Goal: Task Accomplishment & Management: Use online tool/utility

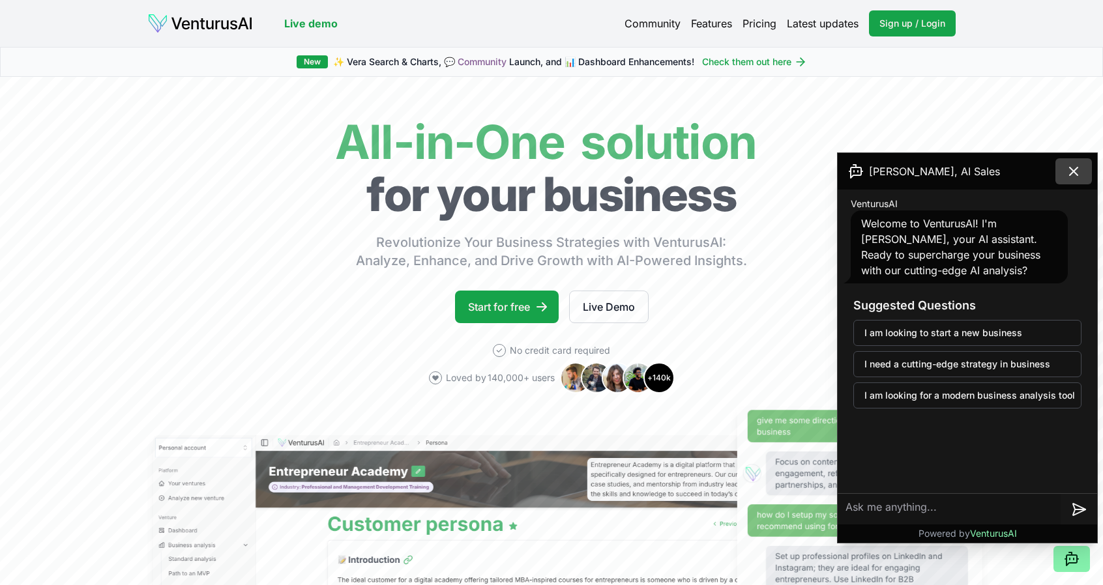
click at [1066, 177] on icon at bounding box center [1074, 172] width 16 height 16
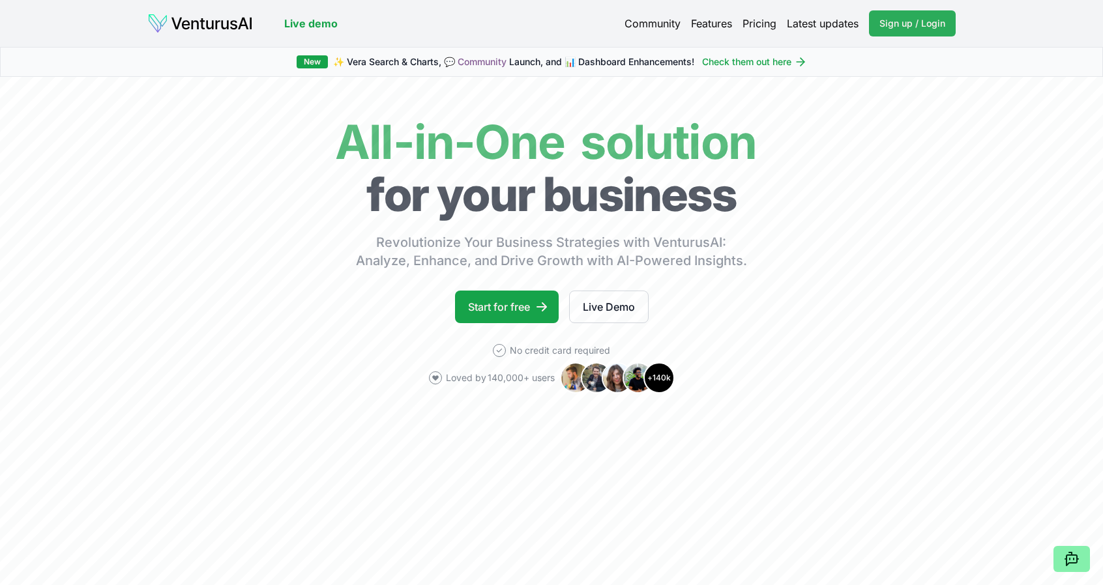
click at [904, 35] on link "Sign up / Login Login" at bounding box center [912, 23] width 87 height 26
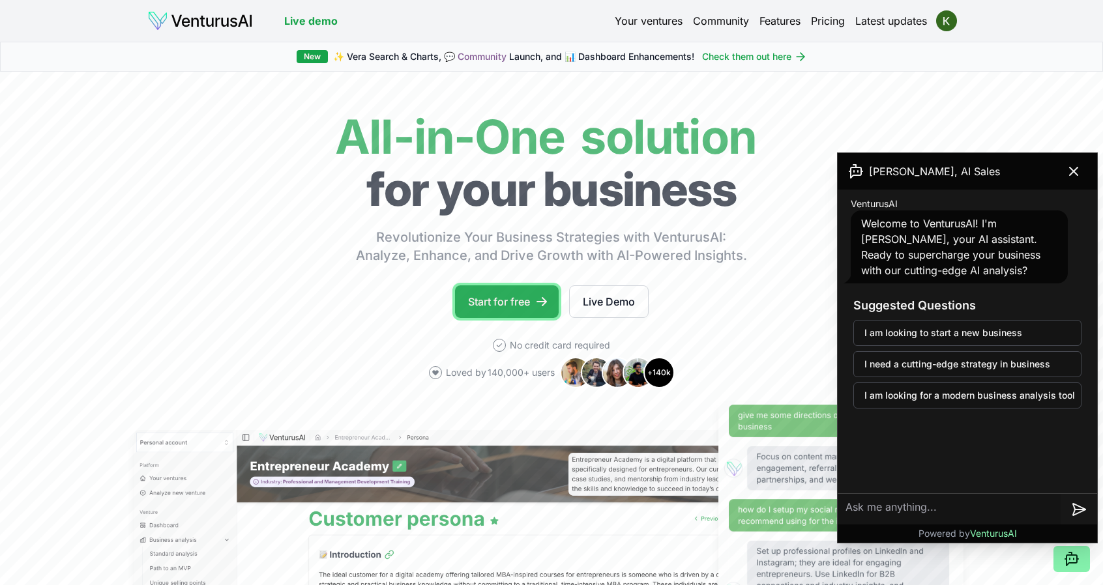
click at [541, 298] on icon at bounding box center [541, 301] width 13 height 13
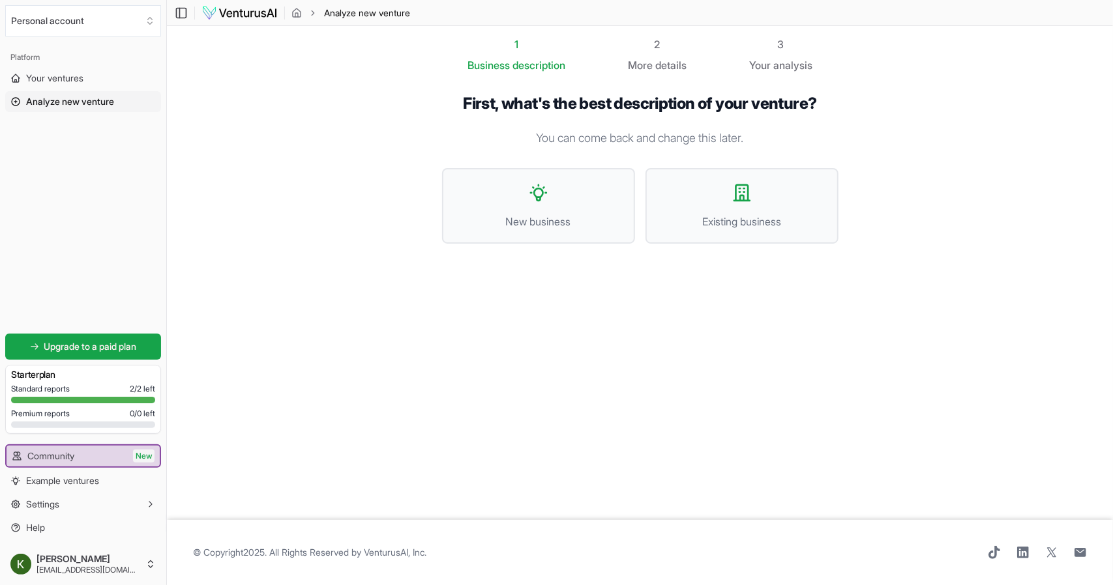
click at [349, 554] on span "© Copyright 2025 . All Rights Reserved by [PERSON_NAME], Inc ." at bounding box center [309, 552] width 233 height 13
click at [804, 553] on div "© Copyright 2025 . All Rights Reserved by [PERSON_NAME], Inc ." at bounding box center [640, 552] width 894 height 13
drag, startPoint x: 454, startPoint y: 102, endPoint x: 843, endPoint y: 102, distance: 389.2
click at [843, 102] on div "First, what's the best description of your venture? You can come back and chang…" at bounding box center [640, 179] width 438 height 213
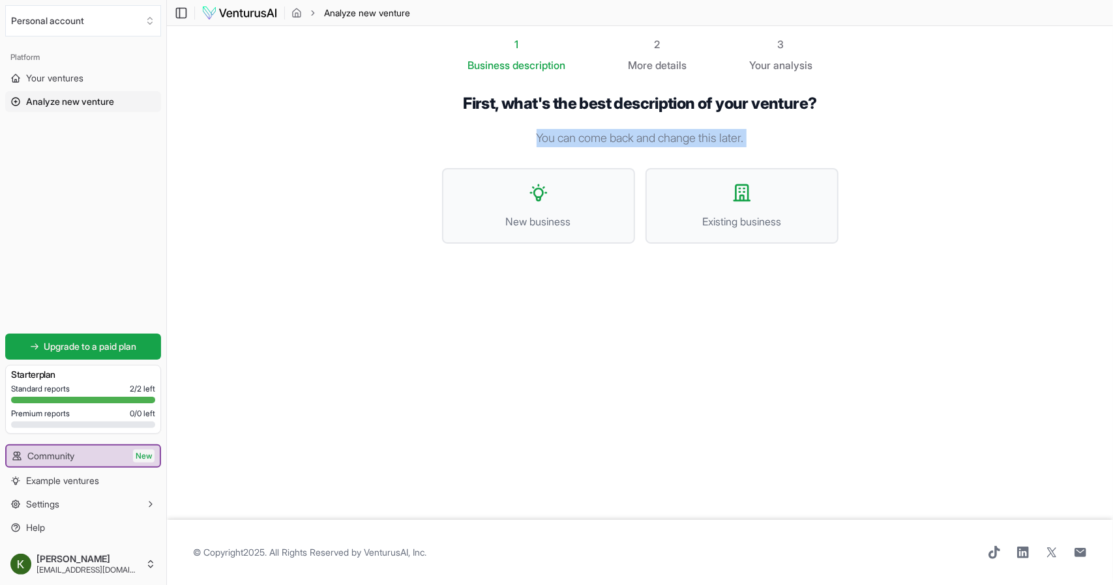
drag, startPoint x: 525, startPoint y: 143, endPoint x: 592, endPoint y: 148, distance: 66.7
click at [592, 148] on div "First, what's the best description of your venture? You can come back and chang…" at bounding box center [640, 179] width 396 height 171
drag, startPoint x: 587, startPoint y: 133, endPoint x: 801, endPoint y: 131, distance: 213.9
click at [801, 131] on p "You can come back and change this later." at bounding box center [640, 138] width 396 height 18
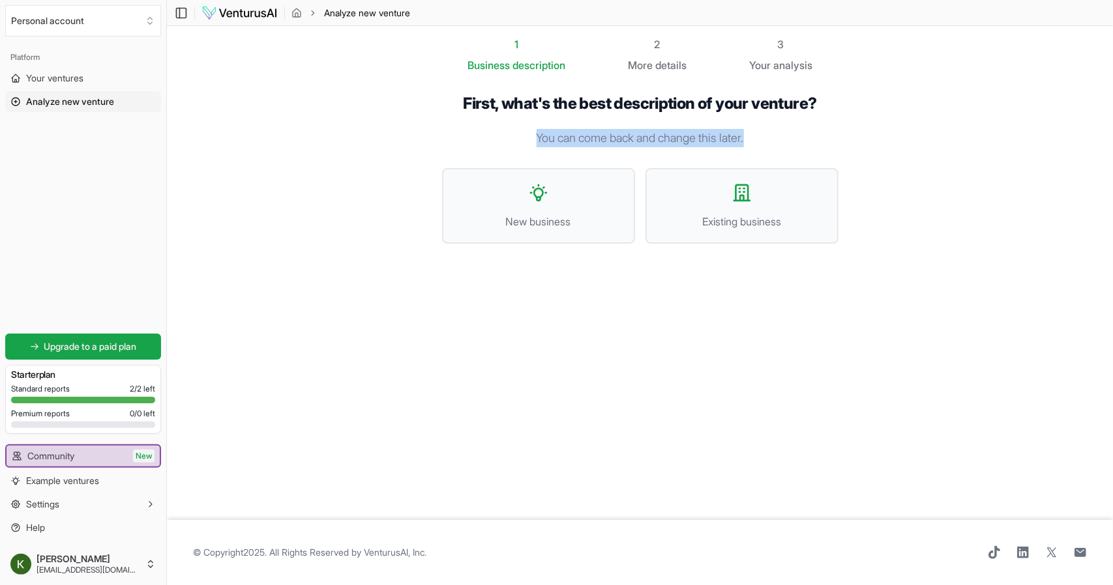
click at [801, 131] on p "You can come back and change this later." at bounding box center [640, 138] width 396 height 18
click at [696, 220] on span "Existing business" at bounding box center [742, 222] width 164 height 16
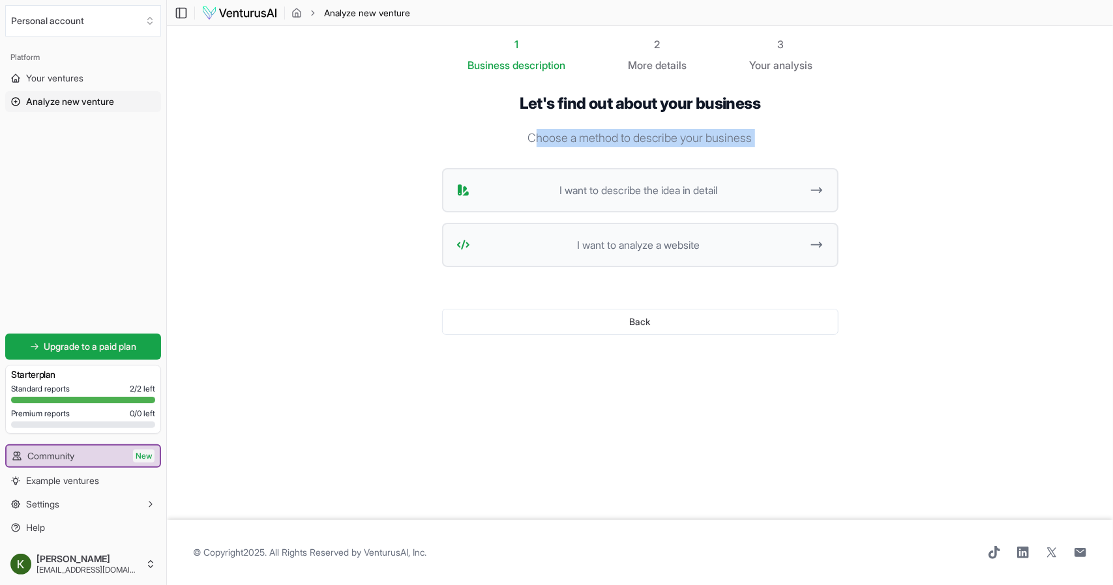
drag, startPoint x: 550, startPoint y: 140, endPoint x: 695, endPoint y: 154, distance: 146.1
click at [694, 154] on div "Let's find out about your business Choose a method to describe your business I …" at bounding box center [640, 225] width 396 height 262
click at [696, 145] on p "Choose a method to describe your business" at bounding box center [640, 138] width 396 height 18
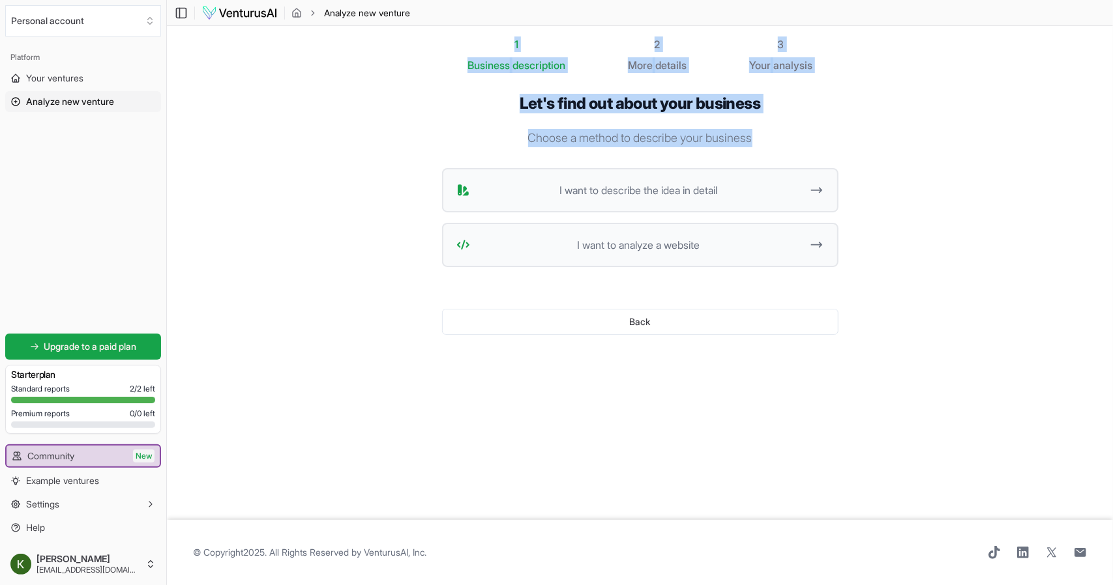
drag, startPoint x: 760, startPoint y: 138, endPoint x: 462, endPoint y: 39, distance: 313.8
click at [462, 39] on div "1 Business description 2 More details 3 Your analysis Let's find out about your…" at bounding box center [640, 271] width 438 height 469
click at [462, 39] on ol "1 Business description 2 More details 3 Your analysis" at bounding box center [640, 55] width 438 height 37
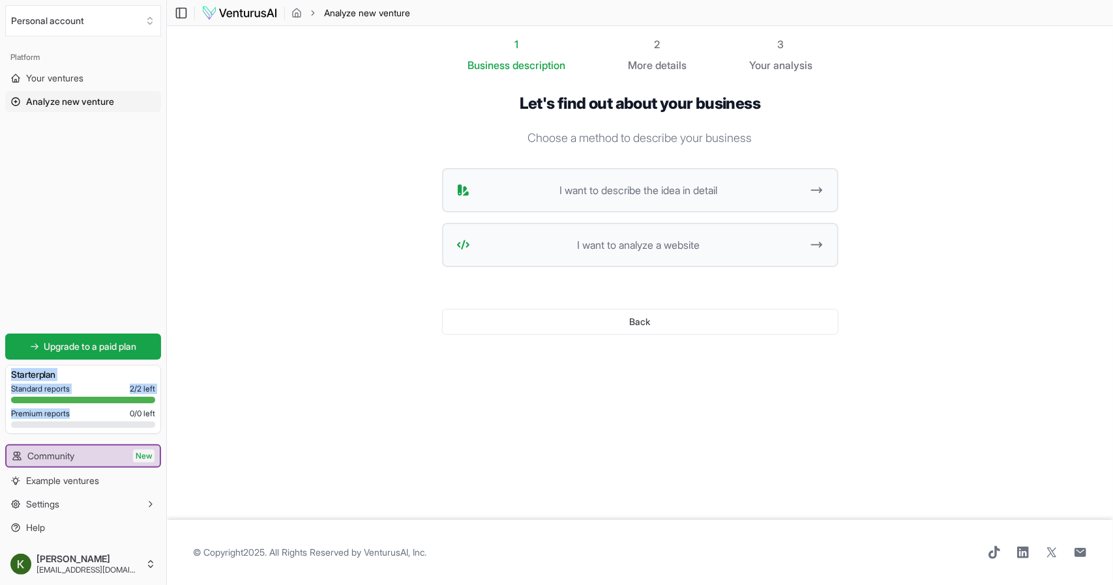
drag, startPoint x: 74, startPoint y: 418, endPoint x: 11, endPoint y: 373, distance: 77.6
click at [11, 373] on div "Starter plan Standard reports 2 / 2 left Premium reports 0 / 0 left" at bounding box center [83, 399] width 156 height 69
click at [55, 415] on span "Premium reports" at bounding box center [40, 414] width 59 height 10
drag, startPoint x: 154, startPoint y: 415, endPoint x: 91, endPoint y: 421, distance: 62.9
click at [91, 421] on div "Standard reports 2 / 2 left Premium reports 0 / 0 left" at bounding box center [83, 409] width 144 height 50
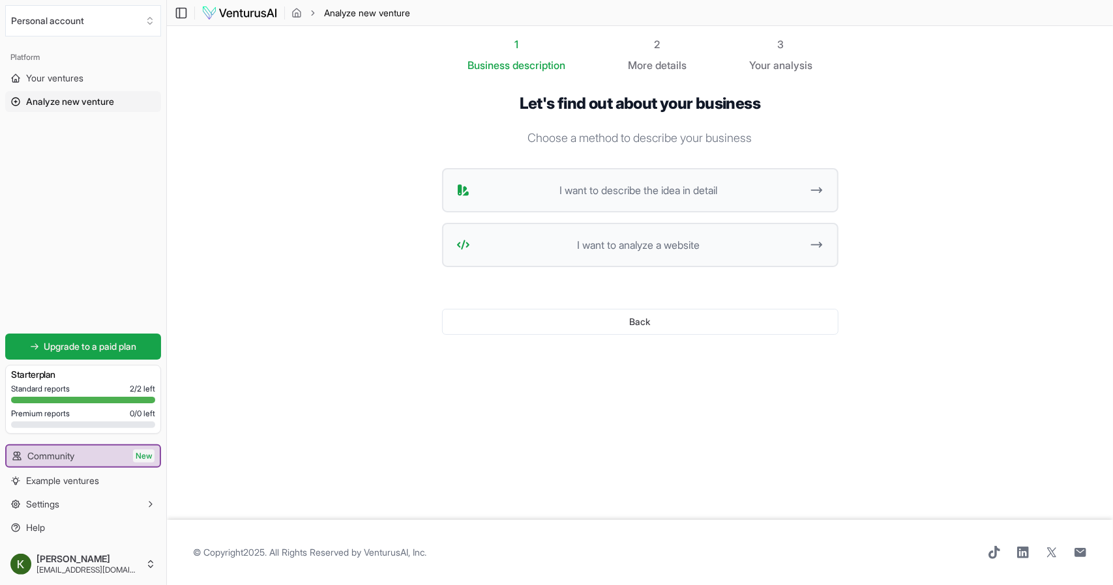
click at [112, 418] on div "Premium reports 0 / 0 left" at bounding box center [83, 414] width 144 height 10
drag, startPoint x: 154, startPoint y: 415, endPoint x: 137, endPoint y: 415, distance: 17.0
click at [137, 415] on span "0 / 0 left" at bounding box center [142, 414] width 25 height 10
click at [153, 417] on span "0 / 0 left" at bounding box center [142, 414] width 25 height 10
drag, startPoint x: 155, startPoint y: 415, endPoint x: 11, endPoint y: 372, distance: 150.2
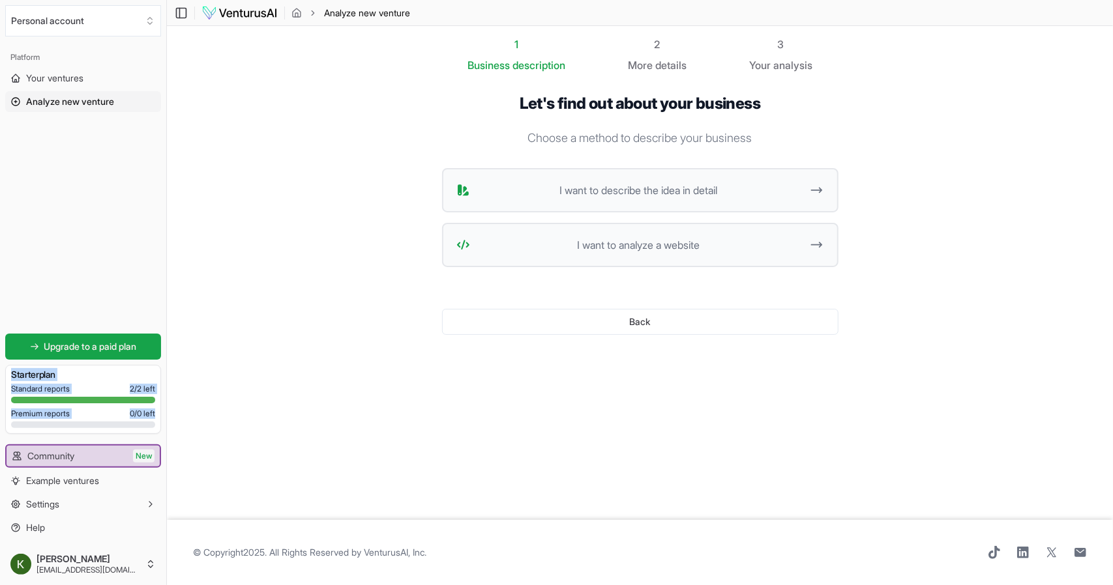
click at [11, 372] on div "Starter plan Standard reports 2 / 2 left Premium reports 0 / 0 left" at bounding box center [83, 399] width 156 height 69
click at [81, 412] on div "Premium reports 0 / 0 left" at bounding box center [83, 414] width 144 height 10
click at [643, 198] on span "I want to describe the idea in detail" at bounding box center [638, 191] width 327 height 16
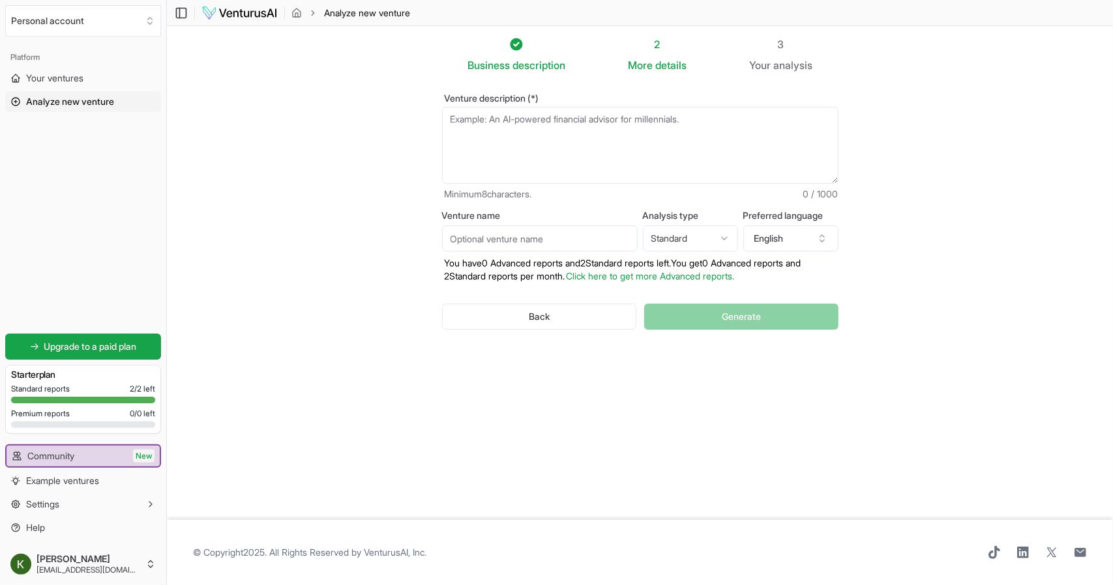
click at [548, 155] on textarea "Venture description (*)" at bounding box center [640, 145] width 396 height 77
type textarea "give me the steps of the besis setup for a yacht sytem usage manual"
click at [692, 312] on button "Generate" at bounding box center [741, 317] width 194 height 26
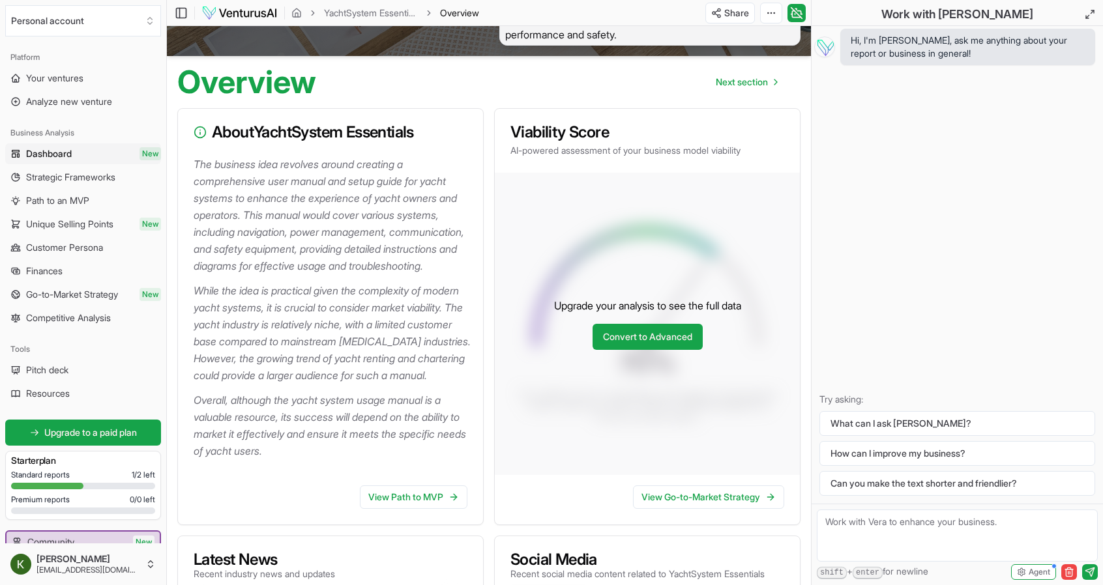
scroll to position [130, 0]
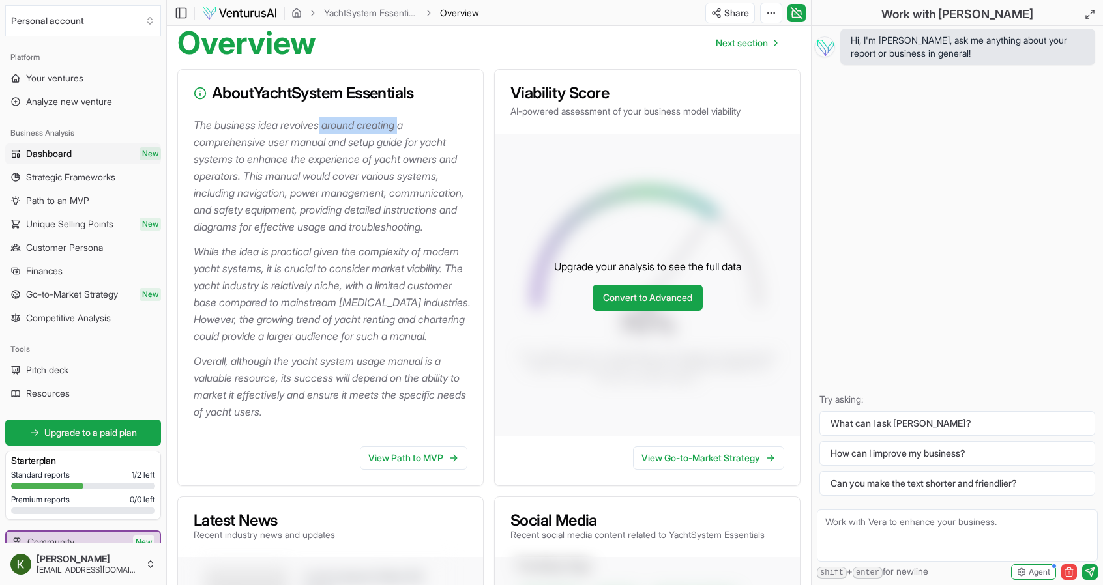
drag, startPoint x: 325, startPoint y: 123, endPoint x: 411, endPoint y: 130, distance: 86.3
click at [411, 130] on p "The business idea revolves around creating a comprehensive user manual and setu…" at bounding box center [333, 176] width 279 height 119
drag, startPoint x: 195, startPoint y: 140, endPoint x: 344, endPoint y: 250, distance: 185.6
click at [344, 235] on p "The business idea revolves around creating a comprehensive user manual and setu…" at bounding box center [333, 176] width 279 height 119
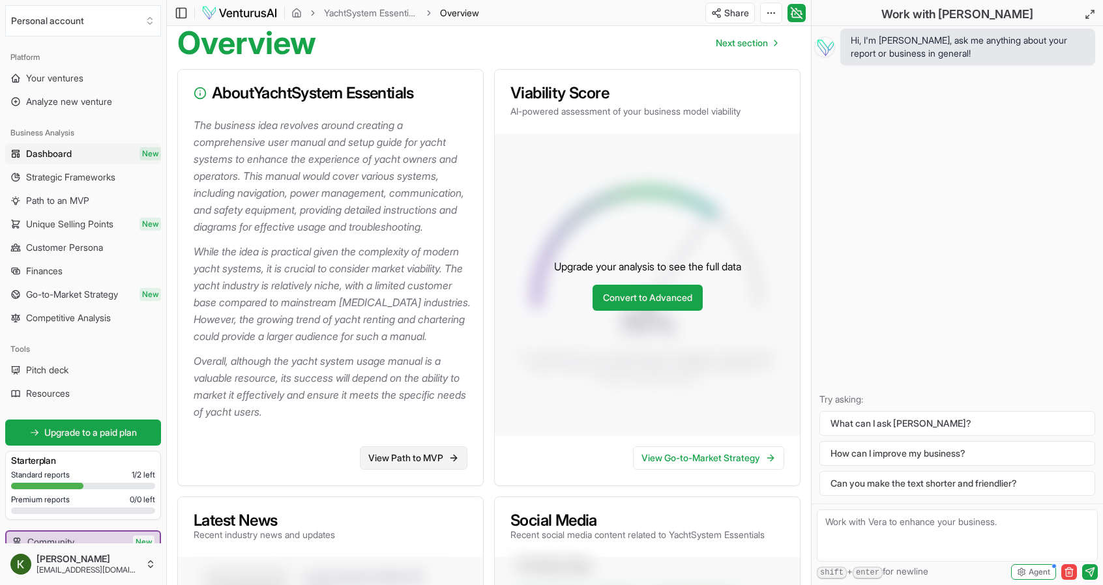
click at [432, 470] on link "View Path to MVP" at bounding box center [414, 458] width 108 height 23
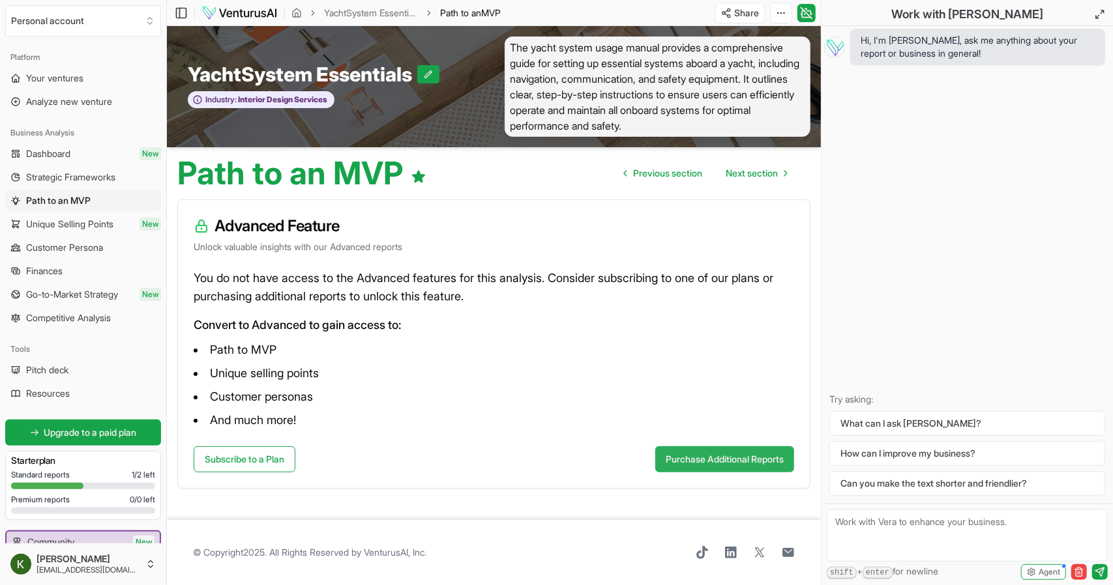
click at [699, 461] on button "Purchase Additional Reports" at bounding box center [724, 460] width 139 height 26
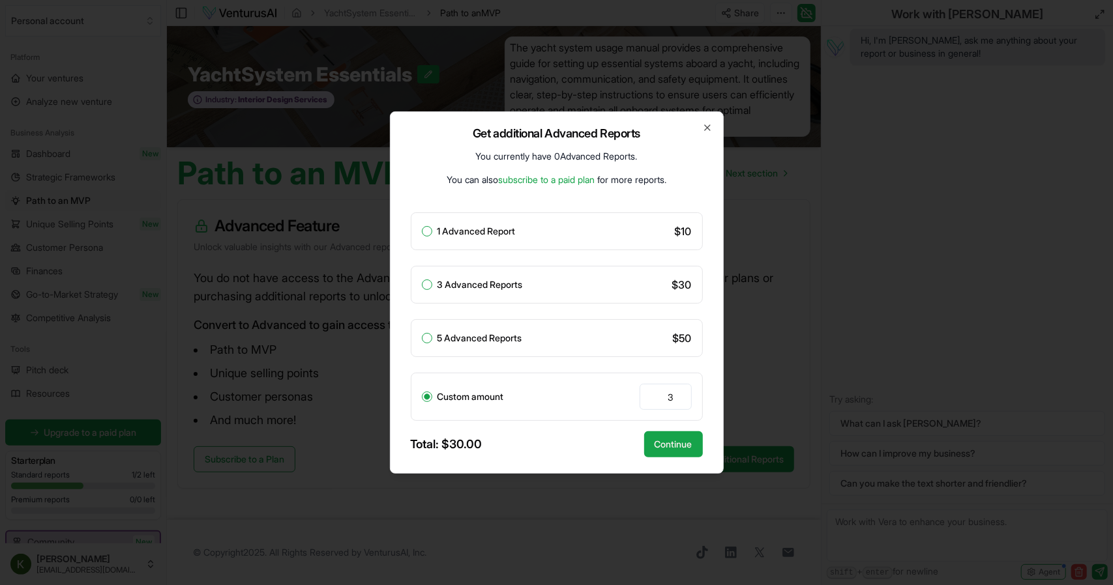
click at [655, 398] on input "3" at bounding box center [666, 397] width 52 height 26
click at [705, 138] on div "Get additional Advanced Reports You currently have 0 Advanced Reports . You can…" at bounding box center [557, 292] width 334 height 363
click at [706, 131] on icon "button" at bounding box center [707, 128] width 10 height 10
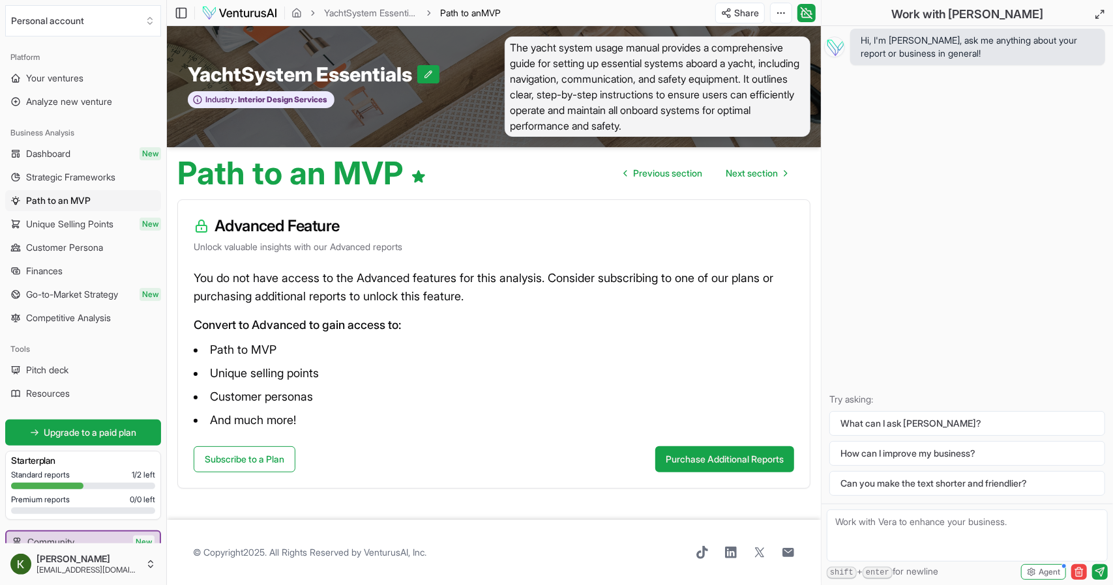
click at [395, 400] on li "Customer personas" at bounding box center [494, 397] width 600 height 21
click at [194, 79] on span "YachtSystem Essentials" at bounding box center [302, 74] width 229 height 23
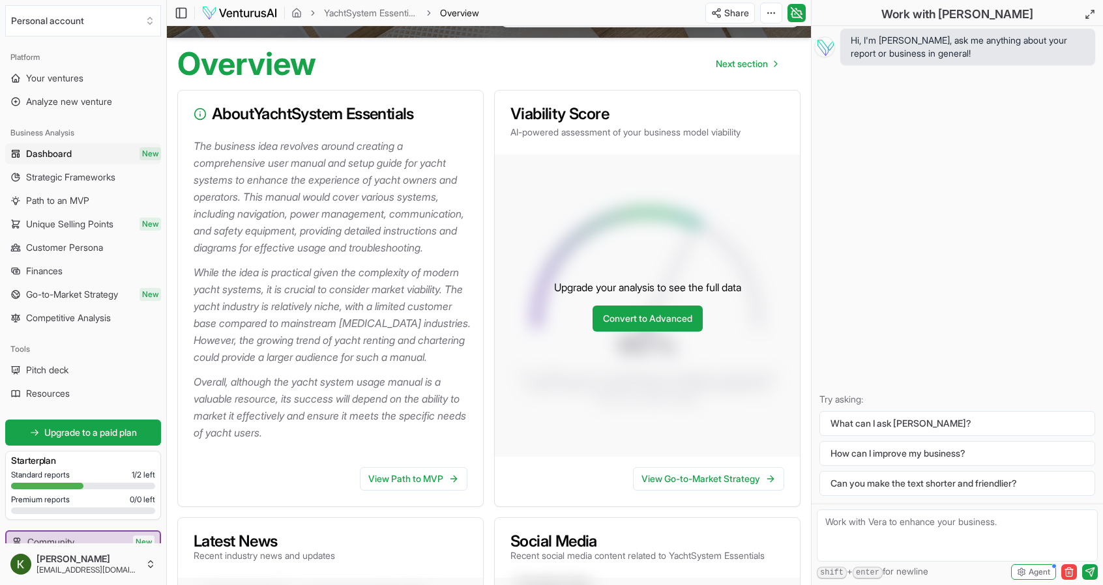
scroll to position [130, 0]
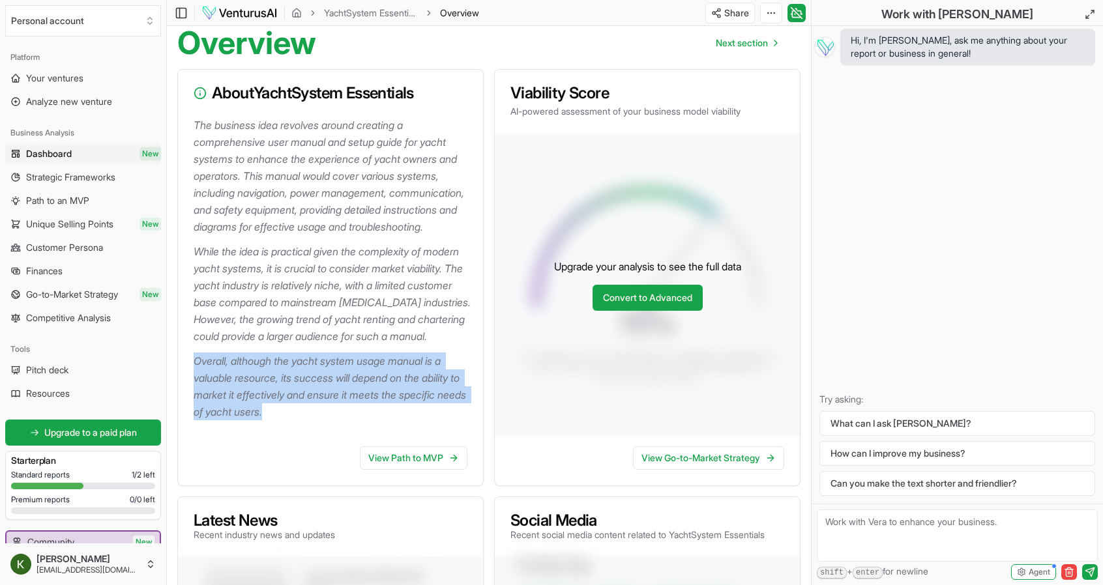
drag, startPoint x: 189, startPoint y: 394, endPoint x: 299, endPoint y: 454, distance: 124.9
click at [299, 436] on div "The business idea revolves around creating a comprehensive user manual and setu…" at bounding box center [330, 276] width 305 height 319
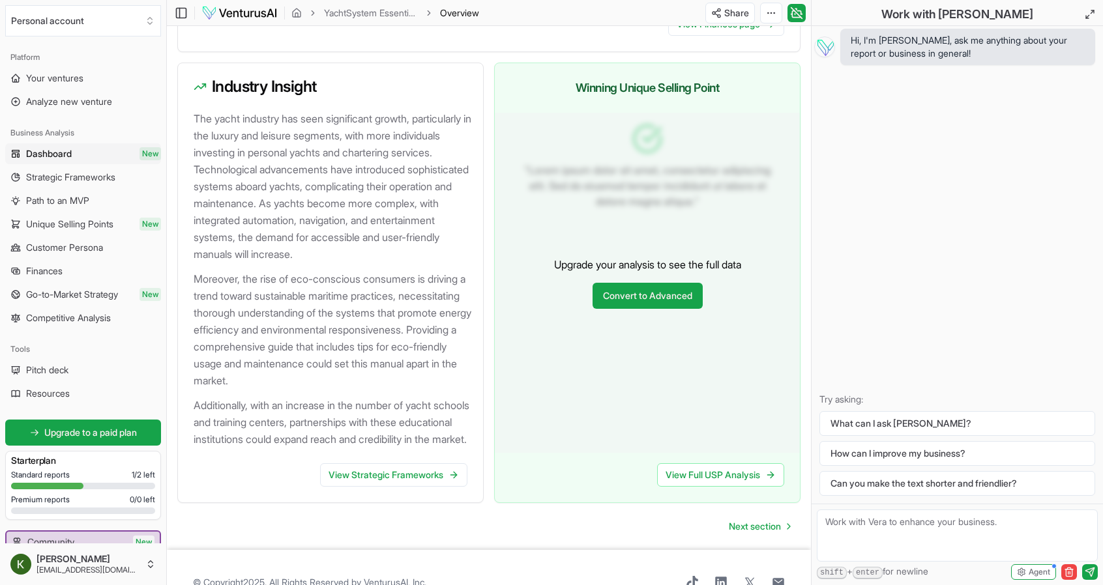
scroll to position [1434, 0]
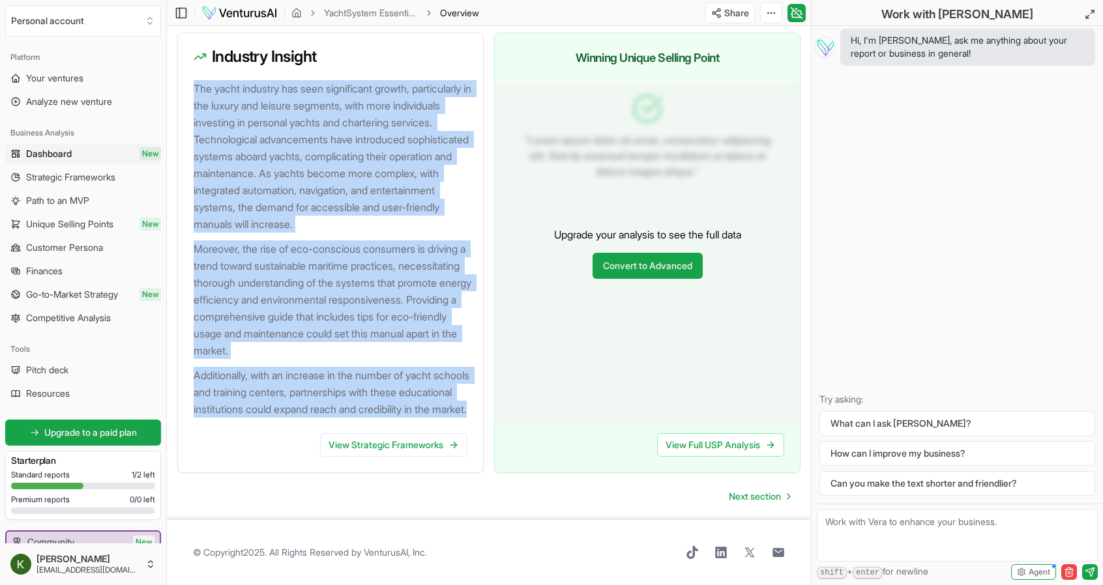
drag, startPoint x: 195, startPoint y: 78, endPoint x: 336, endPoint y: 422, distance: 371.6
click at [336, 422] on div "The yacht industry has seen significant growth, particularly in the luxury and …" at bounding box center [330, 256] width 305 height 353
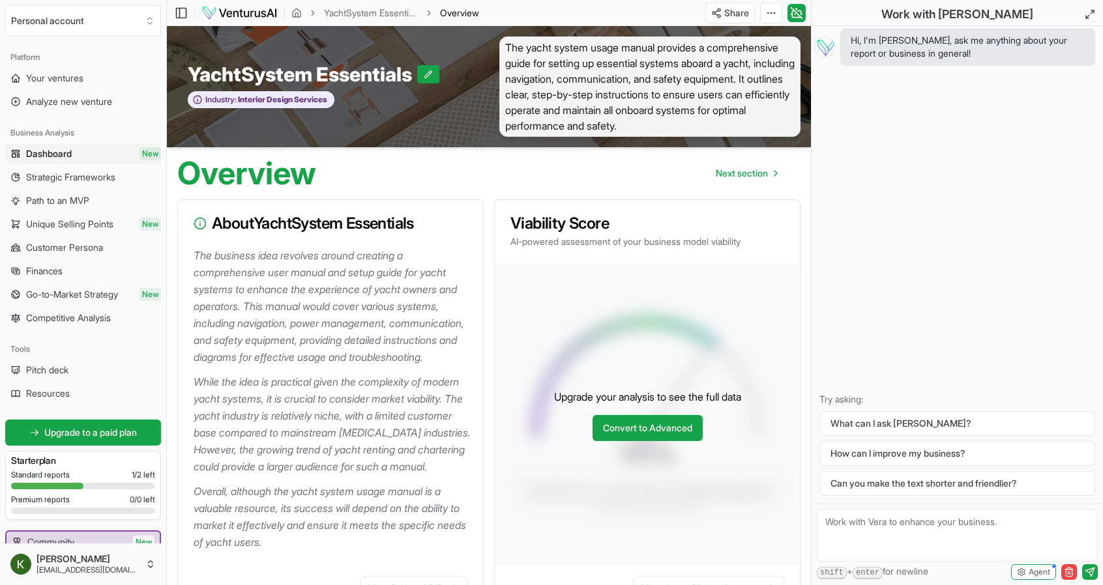
scroll to position [0, 0]
drag, startPoint x: 848, startPoint y: 38, endPoint x: 945, endPoint y: 92, distance: 110.9
click at [945, 92] on div "Hi, I'm [PERSON_NAME], ask me anything about your report or business in general…" at bounding box center [957, 265] width 291 height 478
click at [904, 216] on div "Hi, I'm [PERSON_NAME], ask me anything about your report or business in general…" at bounding box center [957, 265] width 291 height 478
click at [889, 516] on textarea at bounding box center [957, 536] width 281 height 52
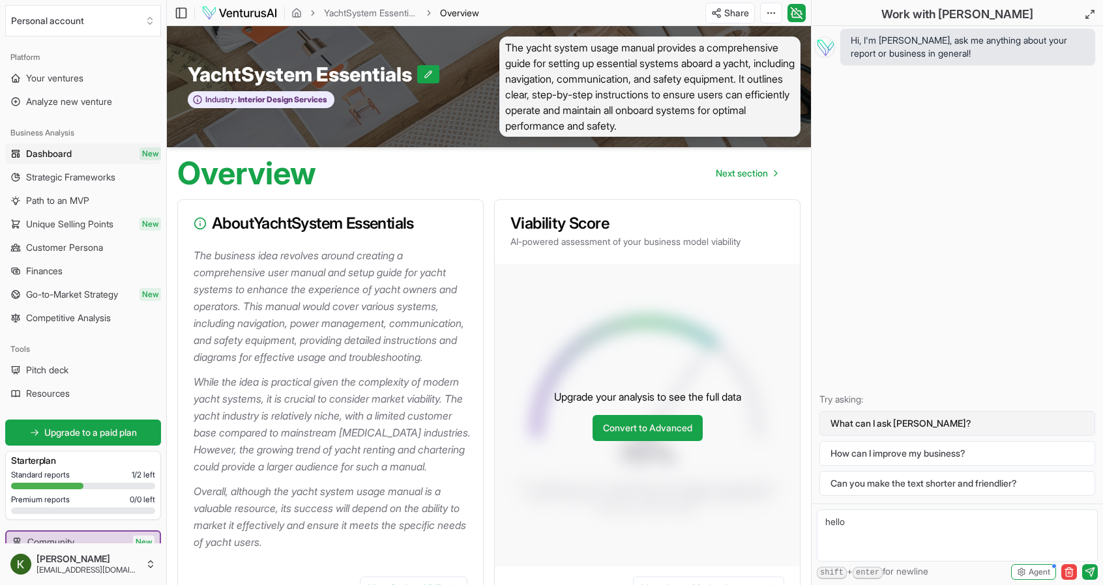
type textarea "hello"
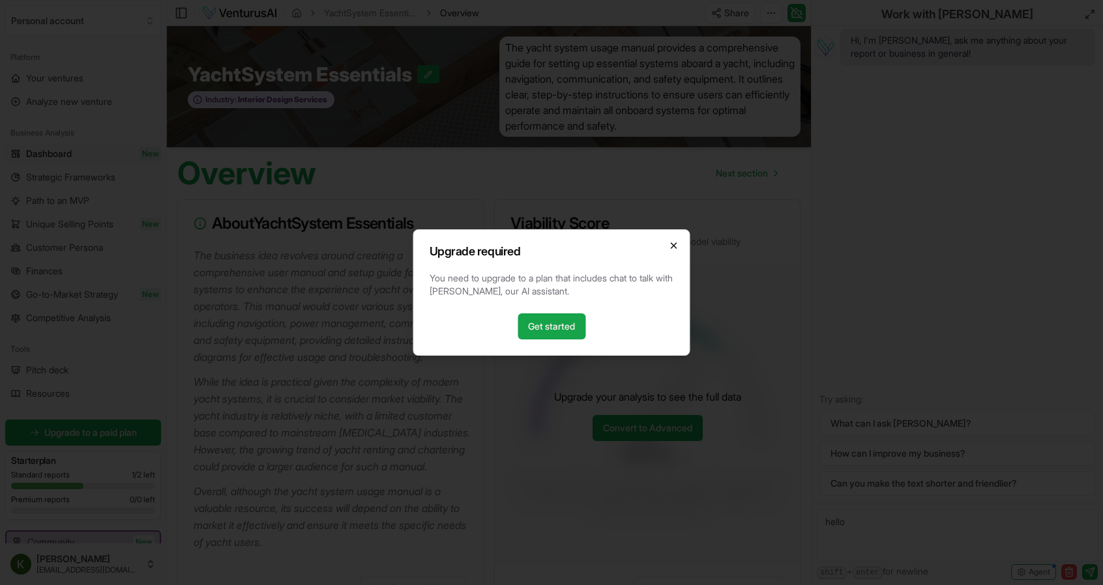
click at [675, 244] on icon "button" at bounding box center [674, 245] width 5 height 5
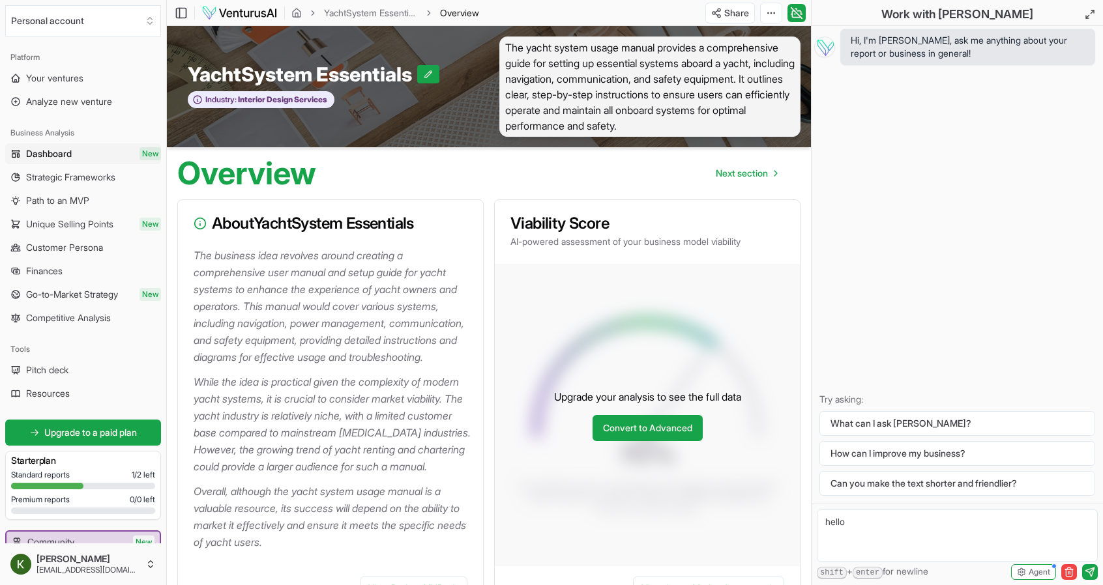
click at [239, 14] on img at bounding box center [239, 13] width 76 height 16
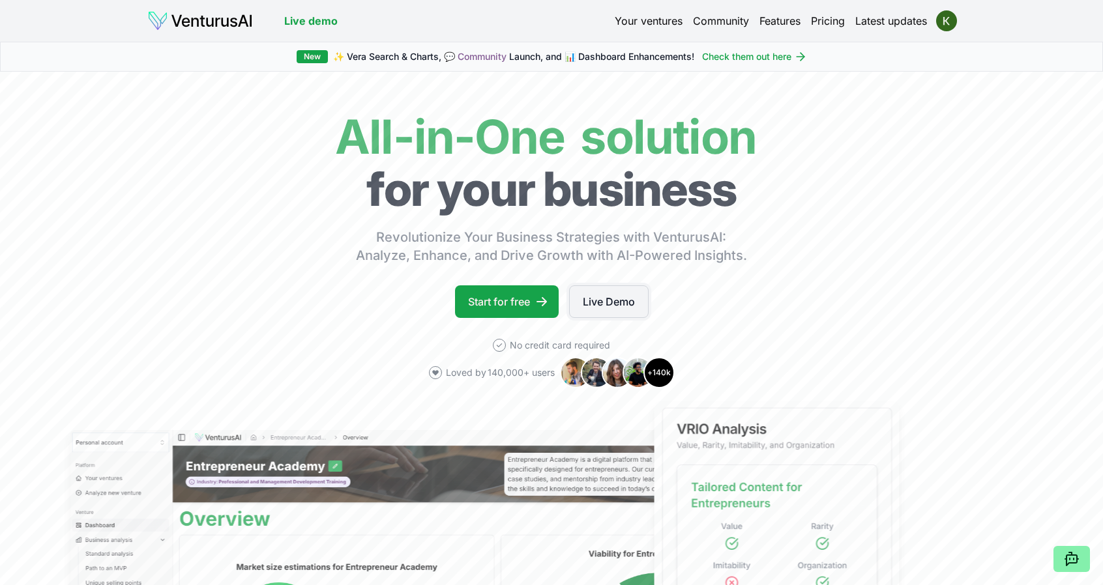
click at [625, 306] on link "Live Demo" at bounding box center [609, 302] width 80 height 33
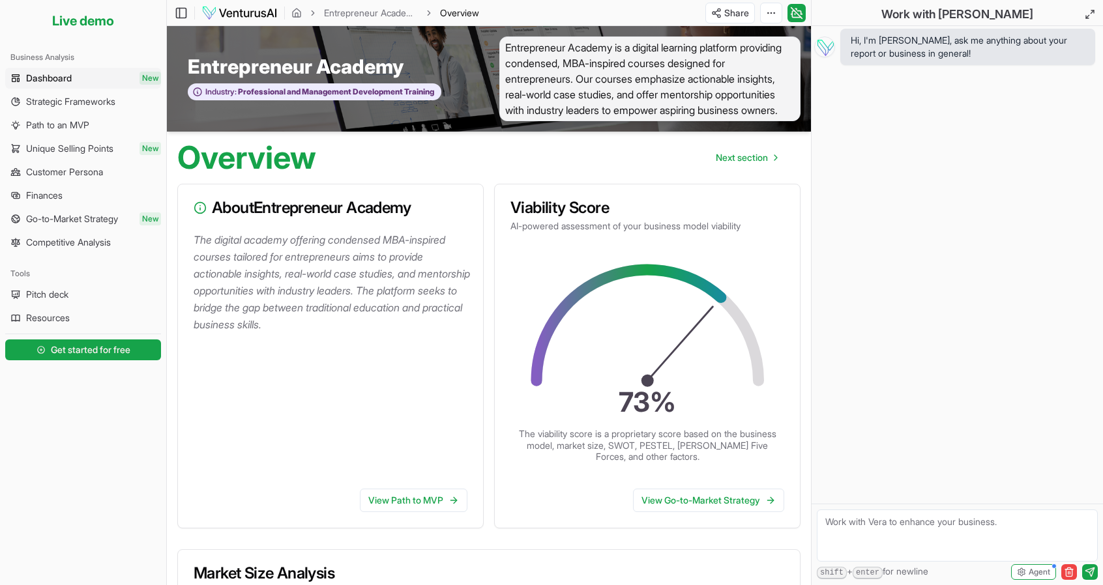
click at [870, 538] on textarea at bounding box center [957, 536] width 281 height 52
type textarea "j"
type textarea "hi"
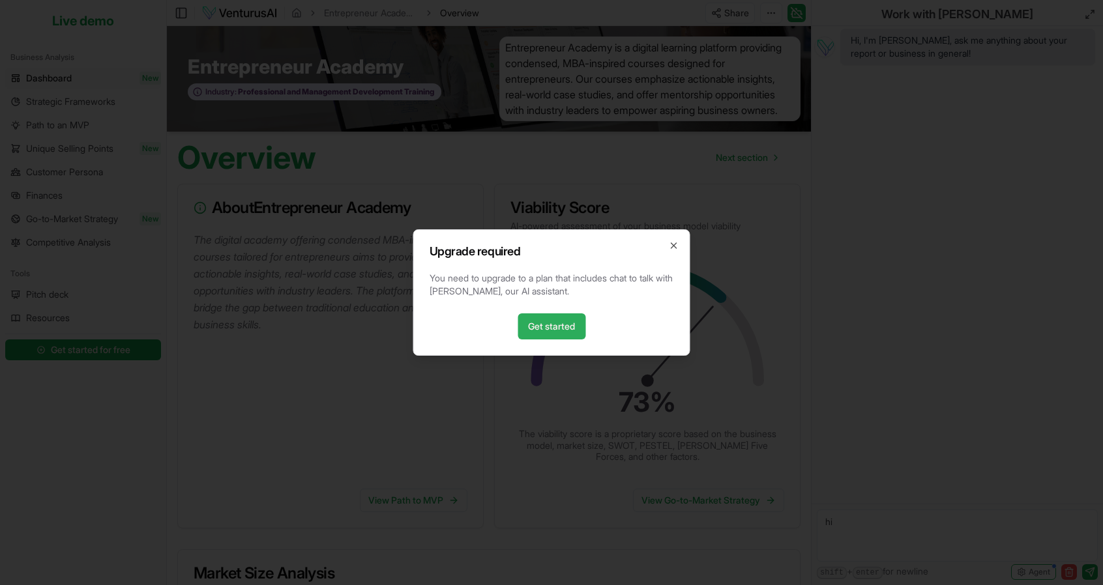
drag, startPoint x: 572, startPoint y: 324, endPoint x: 550, endPoint y: 326, distance: 22.3
click at [572, 324] on link "Get started" at bounding box center [552, 327] width 68 height 26
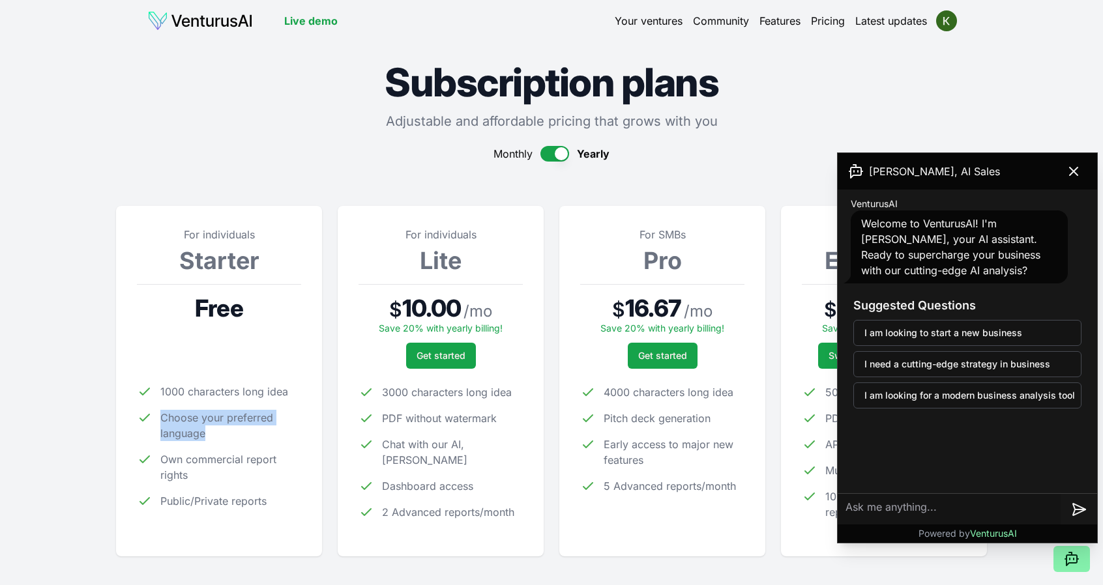
drag, startPoint x: 205, startPoint y: 436, endPoint x: 156, endPoint y: 417, distance: 52.7
click at [156, 417] on li "Choose your preferred language" at bounding box center [219, 425] width 164 height 31
drag, startPoint x: 185, startPoint y: 473, endPoint x: 152, endPoint y: 451, distance: 39.6
click at [152, 451] on ul "1000 characters long idea Choose your preferred language Own commercial report …" at bounding box center [219, 446] width 164 height 125
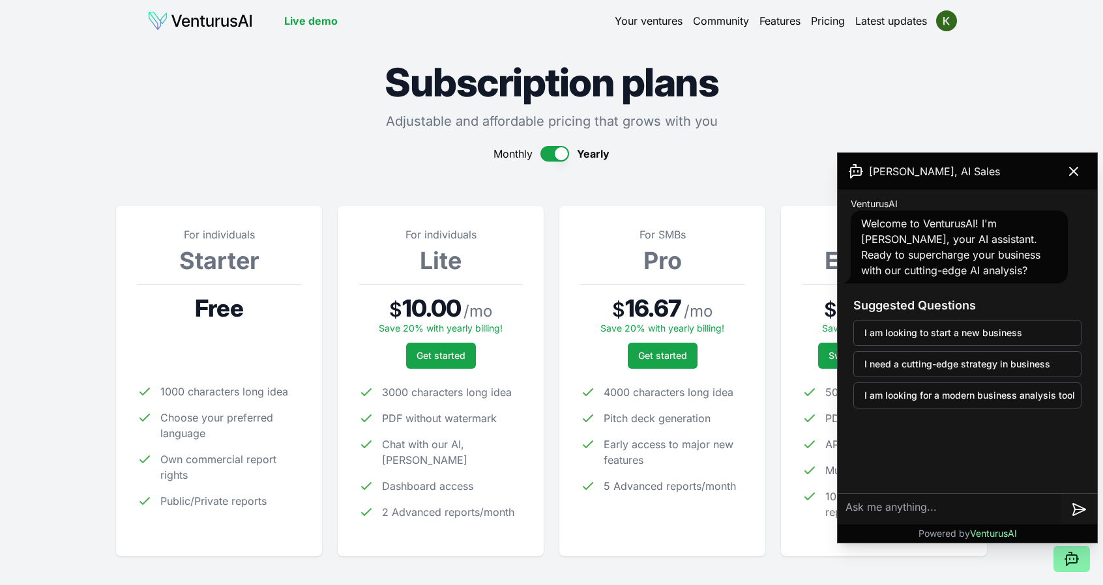
click at [153, 451] on ul "1000 characters long idea Choose your preferred language Own commercial report …" at bounding box center [219, 446] width 164 height 125
click at [1087, 168] on button at bounding box center [1074, 171] width 37 height 26
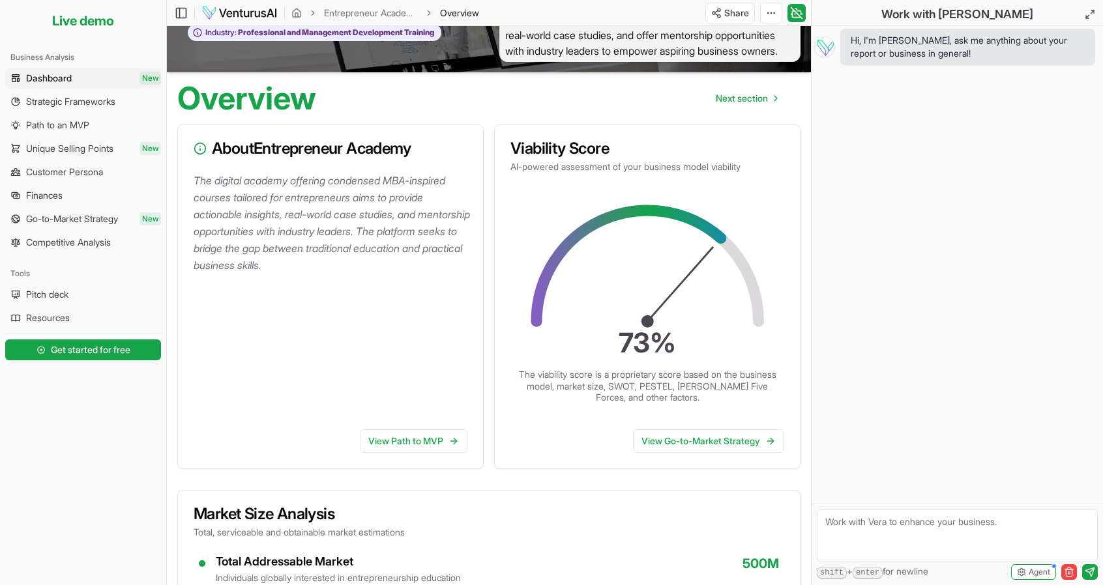
scroll to position [65, 0]
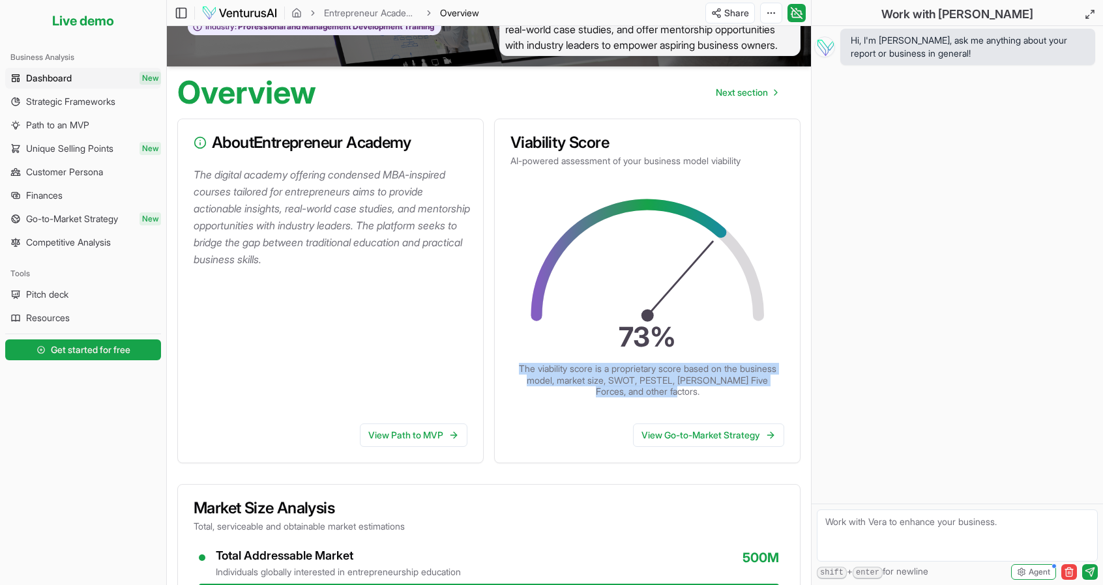
drag, startPoint x: 557, startPoint y: 377, endPoint x: 701, endPoint y: 414, distance: 148.8
click at [701, 413] on div "73 % The viability score is a proprietary score based on the business model, ma…" at bounding box center [647, 298] width 305 height 230
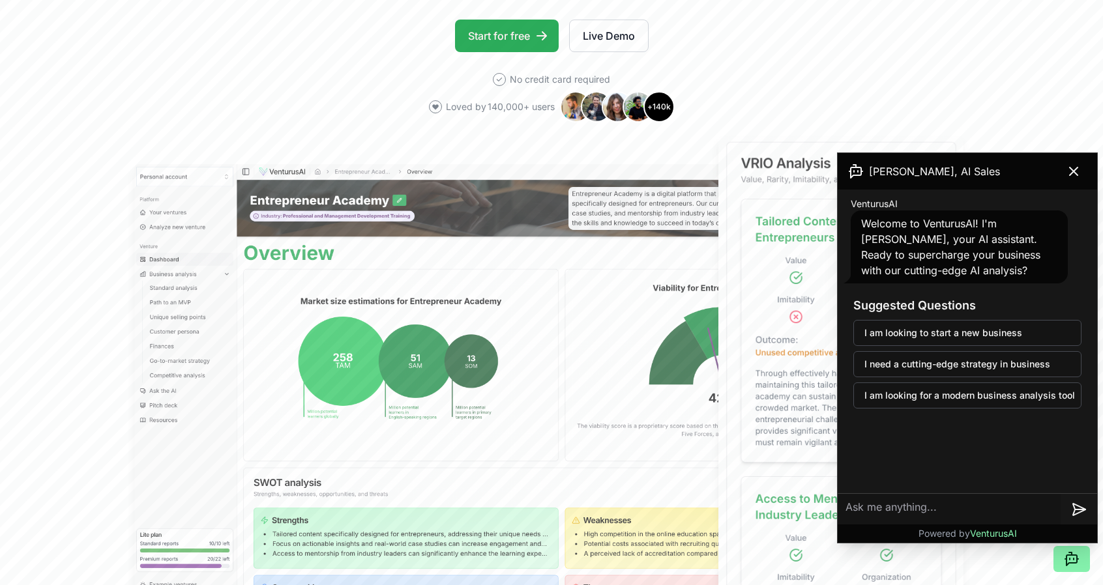
scroll to position [391, 0]
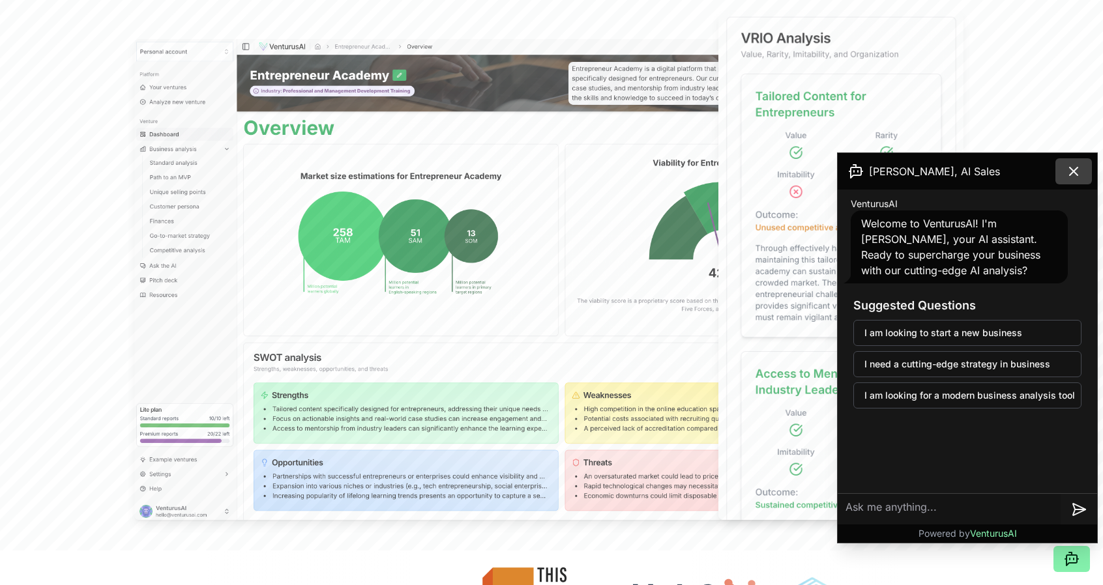
click at [1073, 167] on icon at bounding box center [1074, 172] width 16 height 16
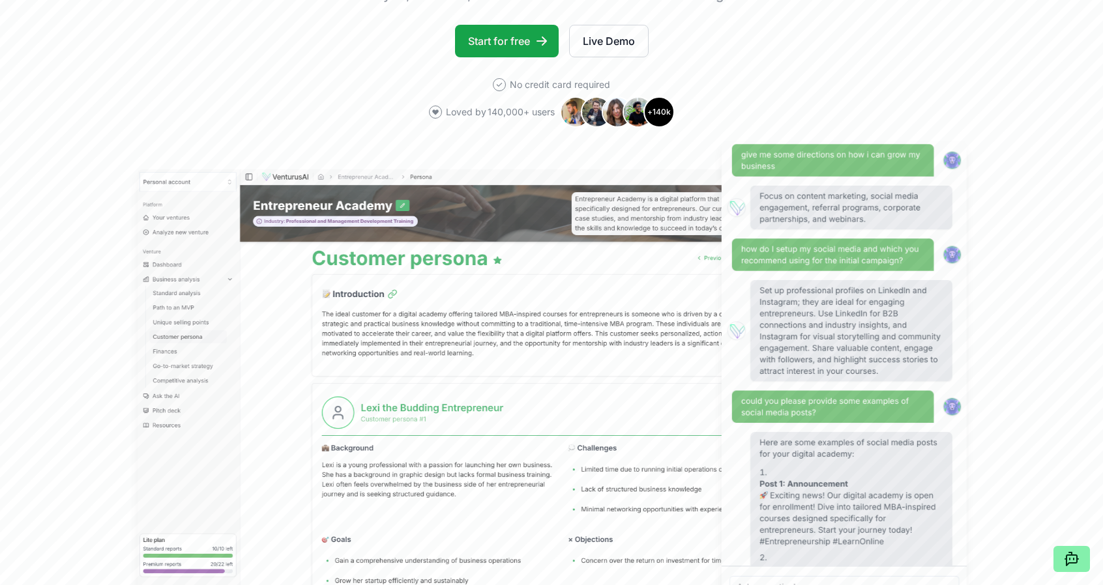
scroll to position [0, 0]
